Goal: Information Seeking & Learning: Learn about a topic

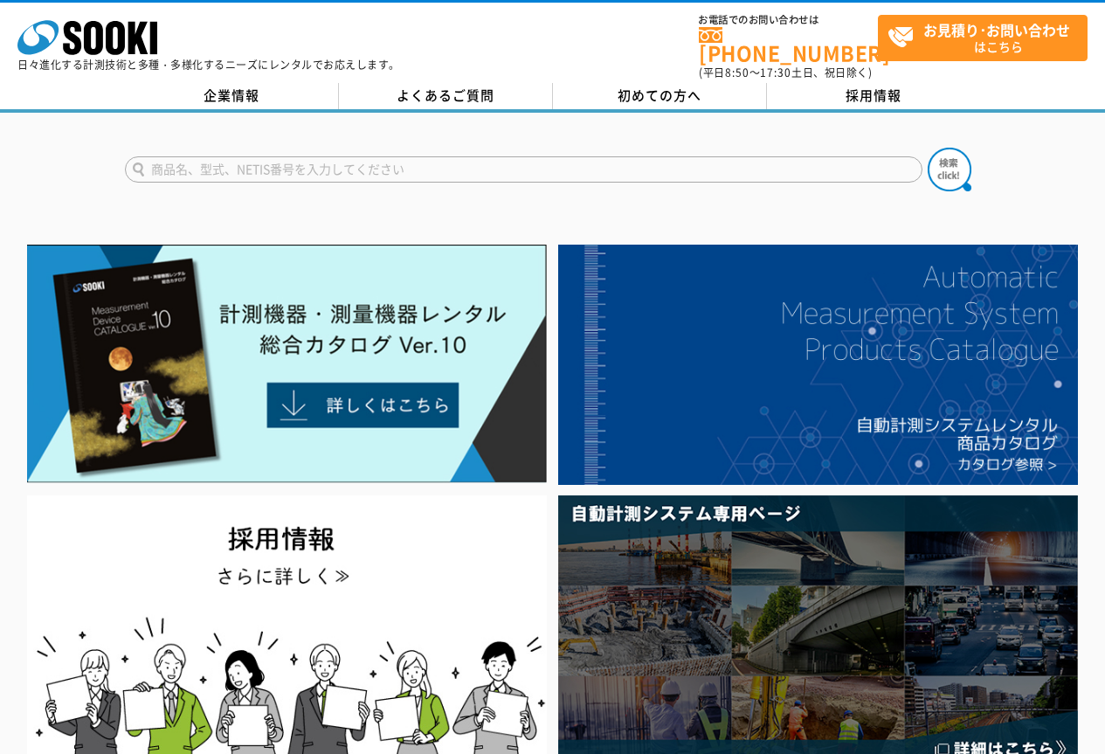
click at [206, 159] on input "text" at bounding box center [524, 169] width 798 height 26
click at [928, 148] on button at bounding box center [950, 170] width 44 height 44
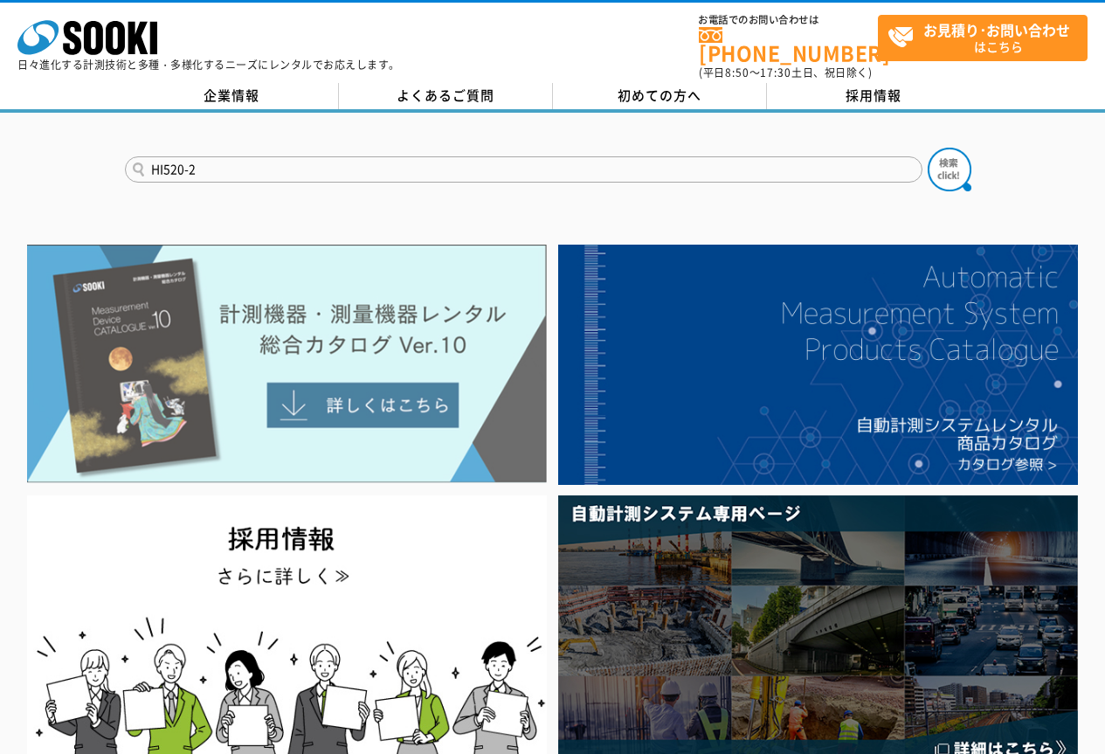
click at [379, 393] on img at bounding box center [287, 364] width 520 height 239
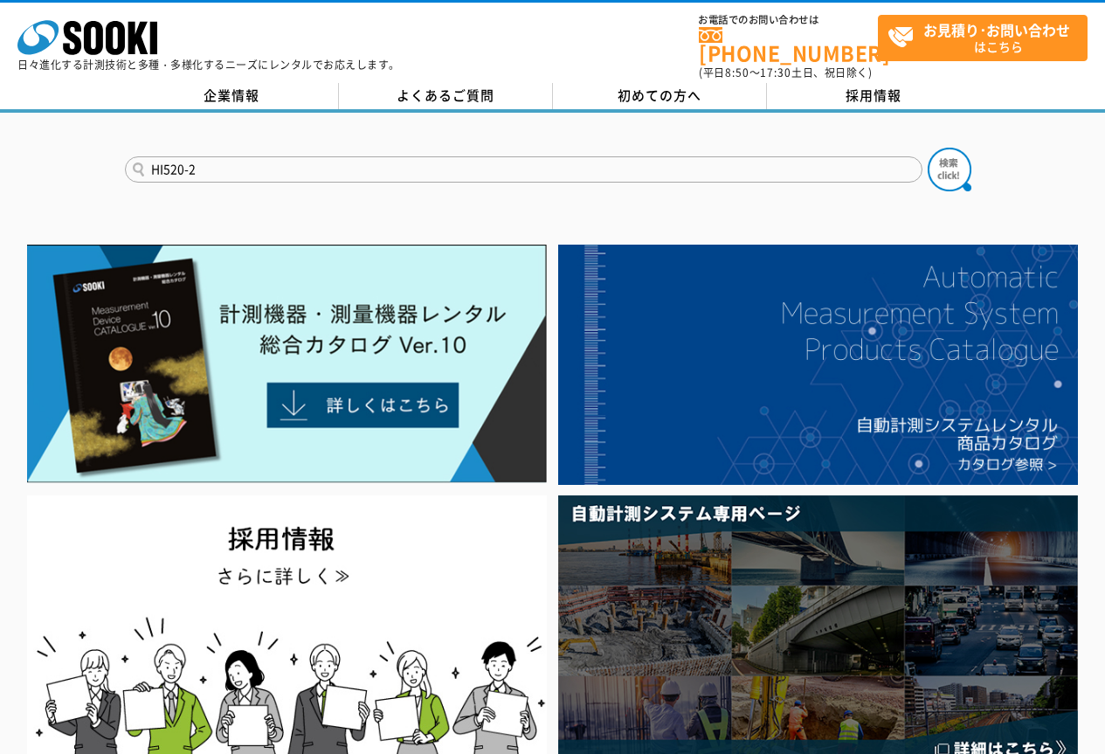
click at [282, 178] on form "HI520-2" at bounding box center [553, 172] width 856 height 49
click at [275, 158] on input "HI520-2" at bounding box center [524, 169] width 798 height 26
type input "H"
type input "ケット科学"
click at [928, 148] on button at bounding box center [950, 170] width 44 height 44
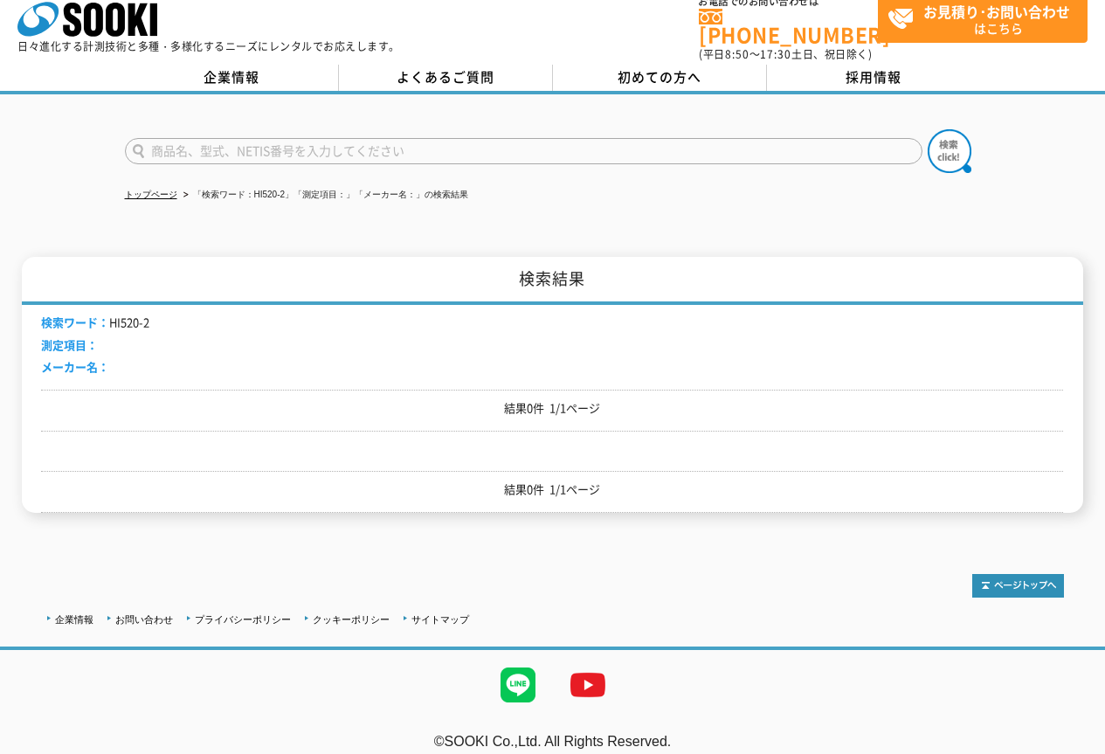
scroll to position [24, 0]
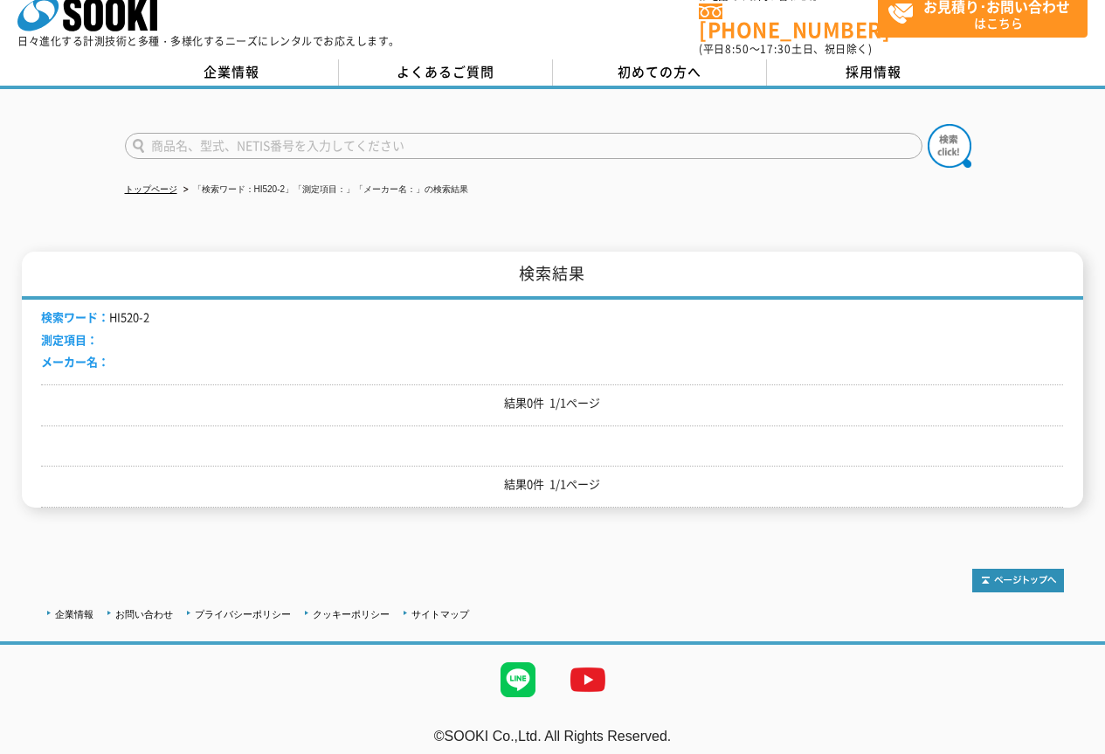
click at [162, 137] on input "text" at bounding box center [524, 146] width 798 height 26
click at [163, 137] on input "text" at bounding box center [524, 146] width 798 height 26
type input "コンクートモルタル水分計"
click at [928, 124] on button at bounding box center [950, 146] width 44 height 44
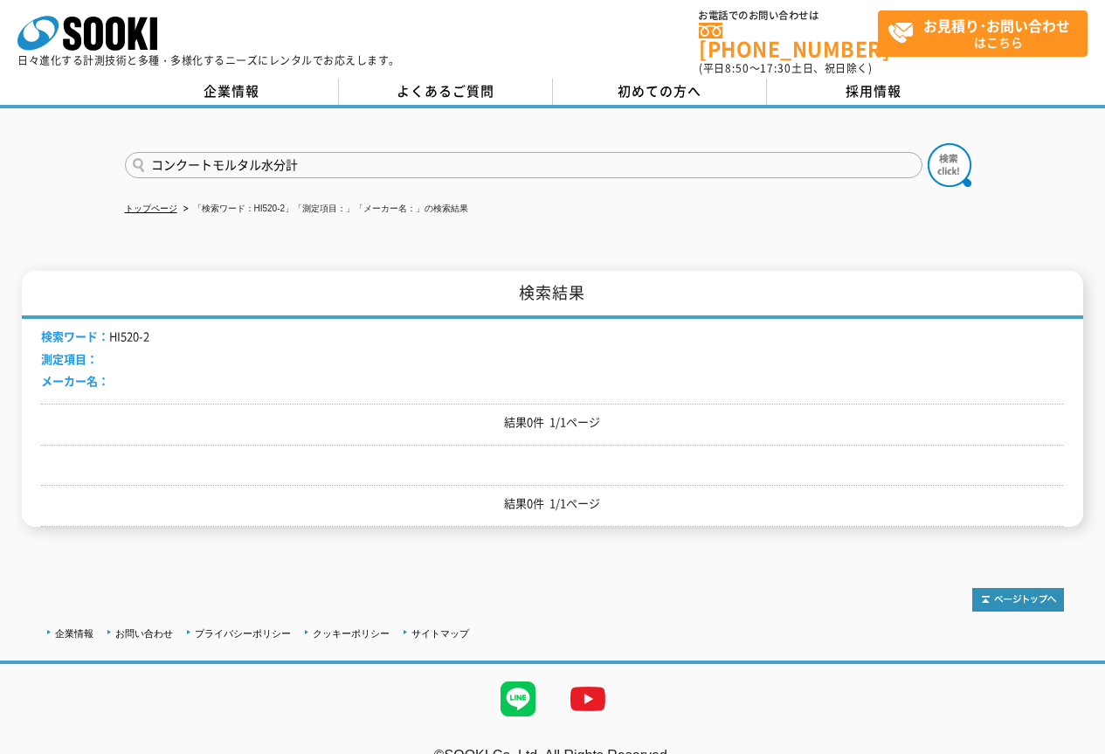
scroll to position [0, 0]
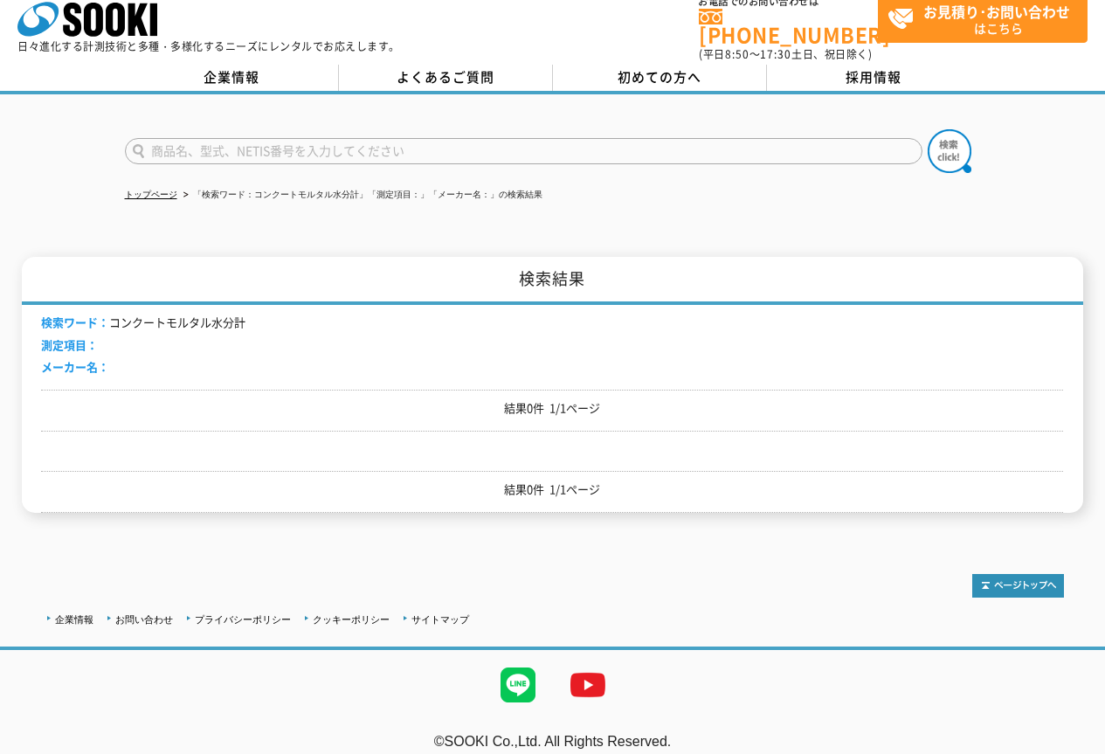
scroll to position [24, 0]
